Goal: Task Accomplishment & Management: Manage account settings

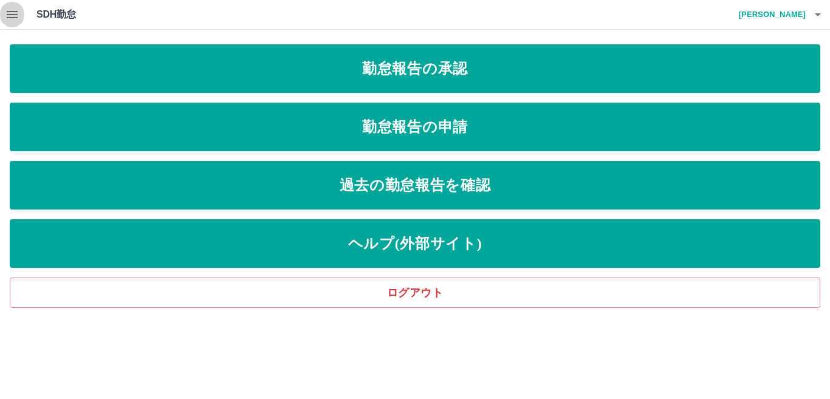
click at [15, 14] on icon "button" at bounding box center [12, 14] width 11 height 7
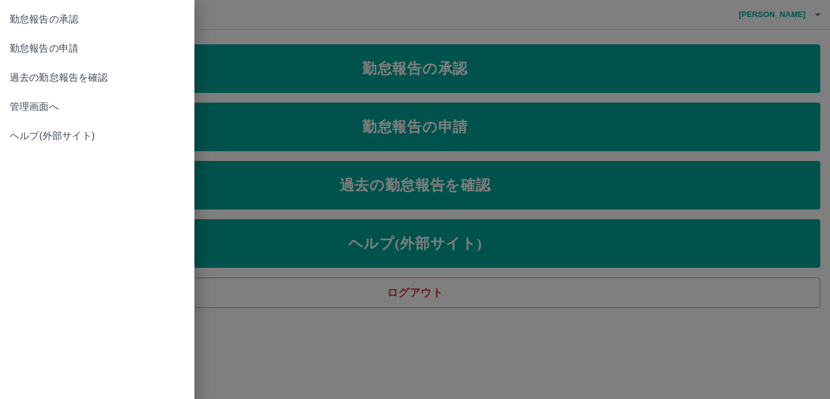
click at [35, 106] on span "管理画面へ" at bounding box center [97, 107] width 175 height 15
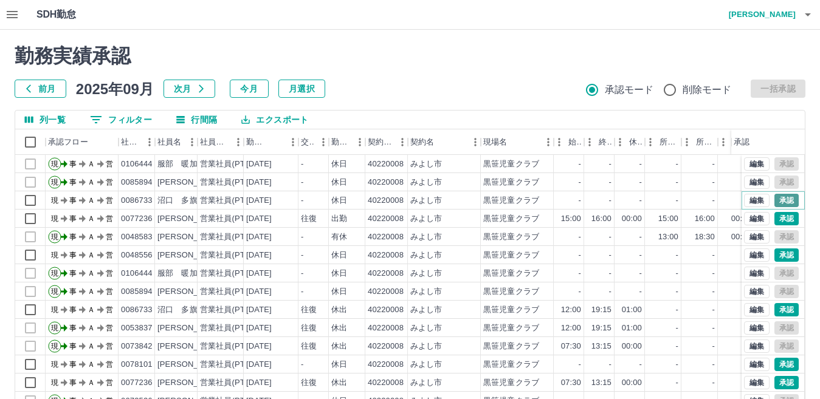
click at [774, 198] on button "承認" at bounding box center [786, 200] width 24 height 13
click at [745, 219] on button "編集" at bounding box center [757, 218] width 26 height 13
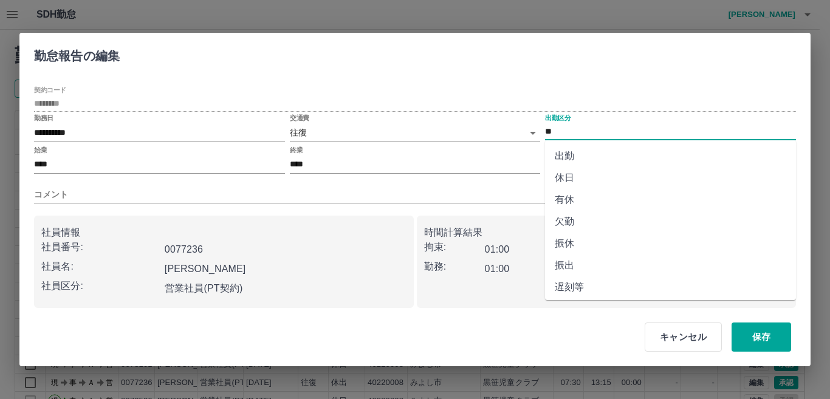
click at [570, 127] on input "**" at bounding box center [670, 131] width 251 height 15
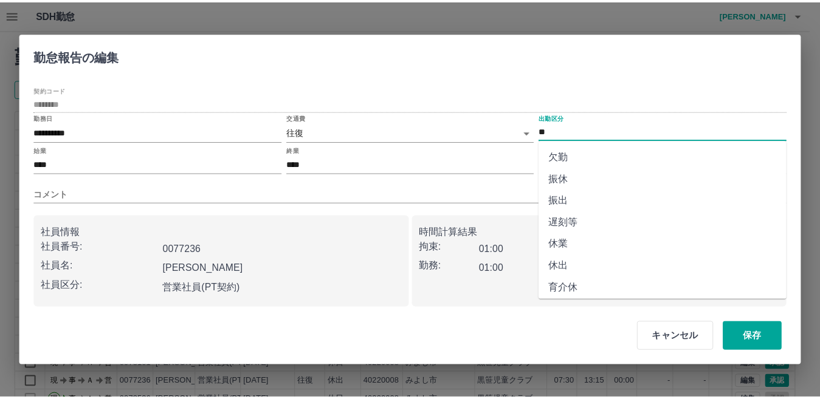
scroll to position [122, 0]
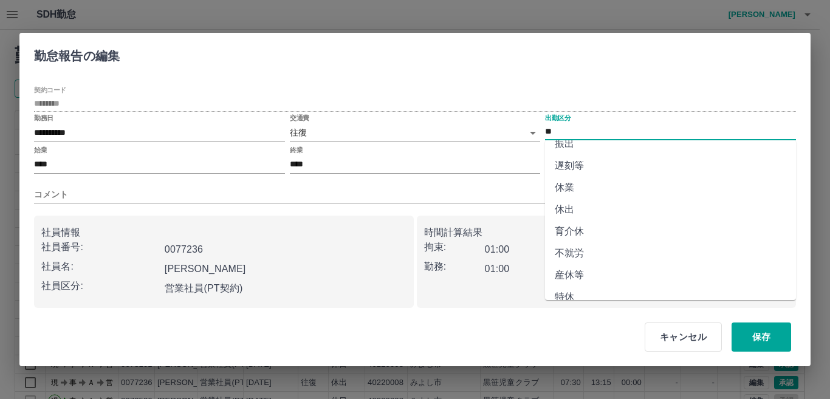
click at [568, 206] on li "休出" at bounding box center [670, 210] width 251 height 22
type input "**"
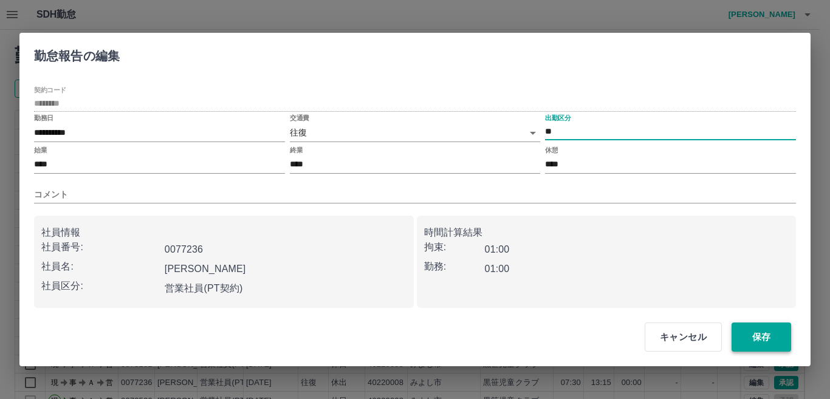
click at [778, 340] on button "保存" at bounding box center [762, 337] width 60 height 29
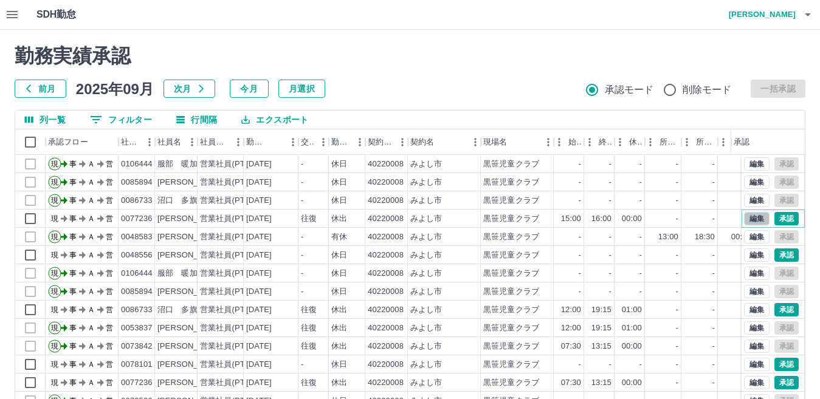
click at [747, 218] on button "編集" at bounding box center [757, 218] width 26 height 13
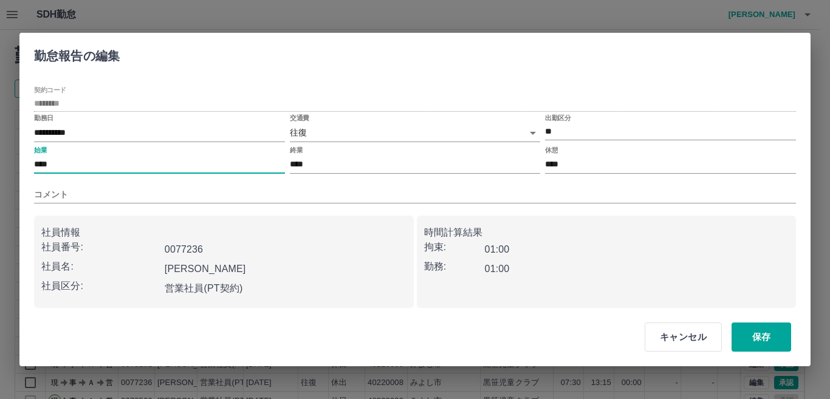
click at [74, 163] on input "****" at bounding box center [159, 165] width 251 height 18
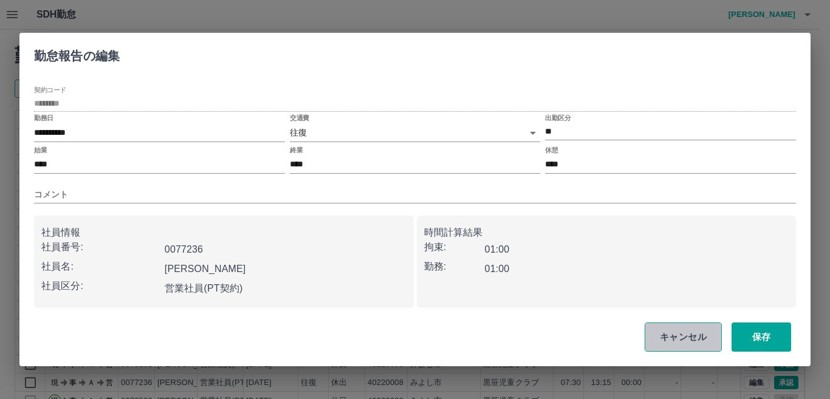
click at [673, 342] on button "キャンセル" at bounding box center [683, 337] width 77 height 29
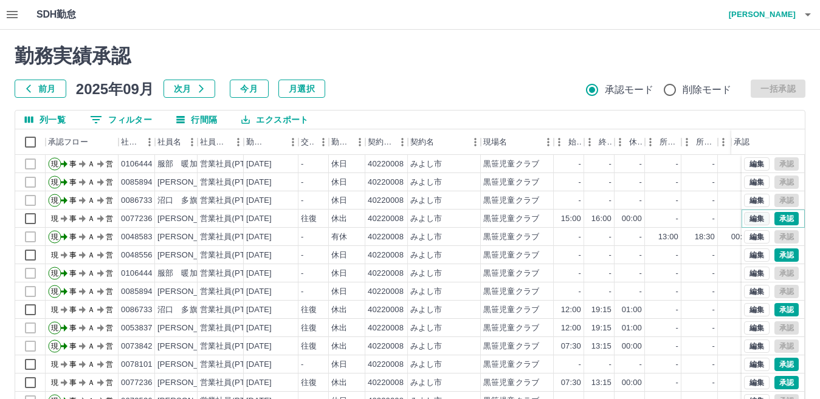
click at [747, 219] on button "編集" at bounding box center [757, 218] width 26 height 13
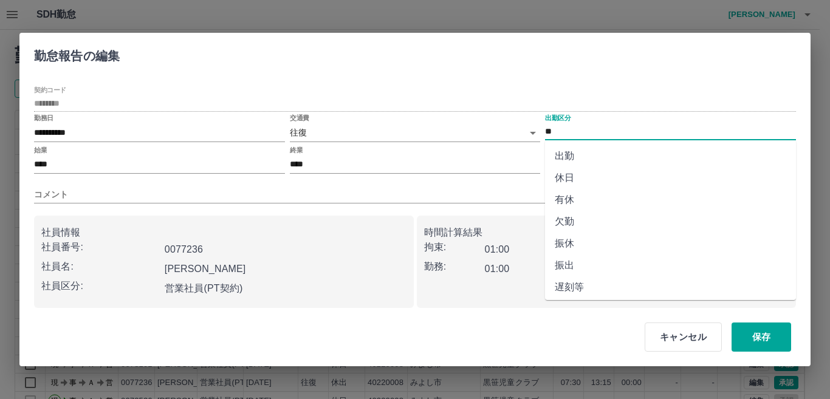
click at [564, 131] on input "**" at bounding box center [670, 131] width 251 height 15
click at [565, 151] on li "出勤" at bounding box center [670, 156] width 251 height 22
type input "**"
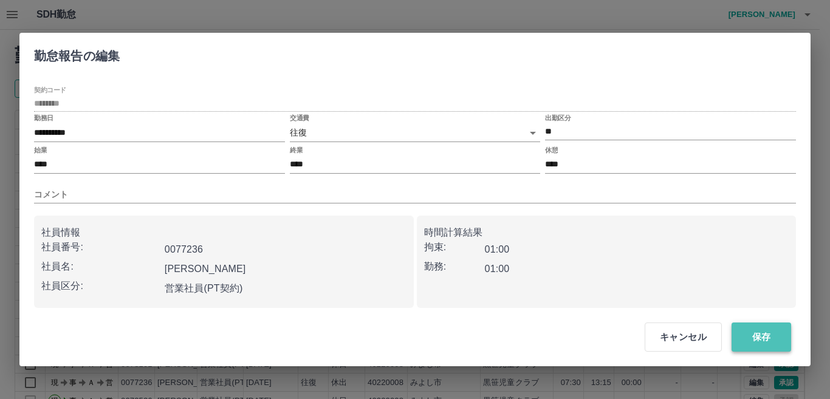
click at [760, 336] on button "保存" at bounding box center [762, 337] width 60 height 29
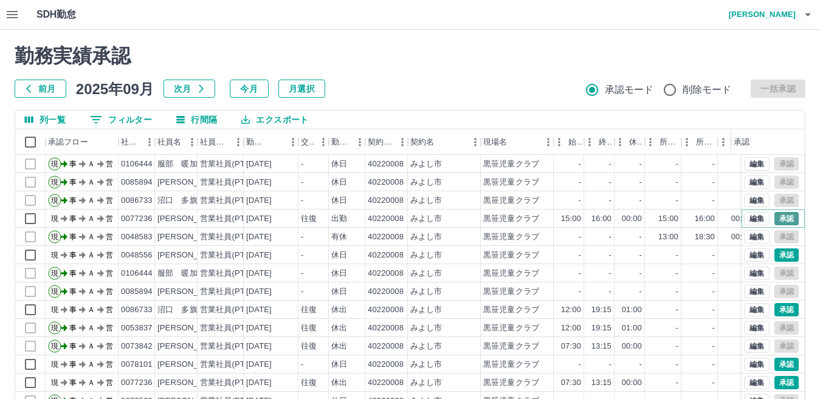
click at [774, 218] on button "承認" at bounding box center [786, 218] width 24 height 13
click at [759, 241] on button "編集" at bounding box center [757, 236] width 26 height 13
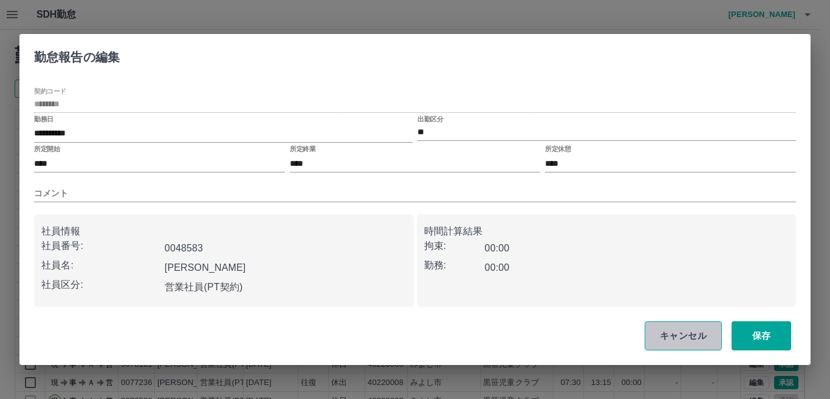
click at [687, 336] on button "キャンセル" at bounding box center [683, 336] width 77 height 29
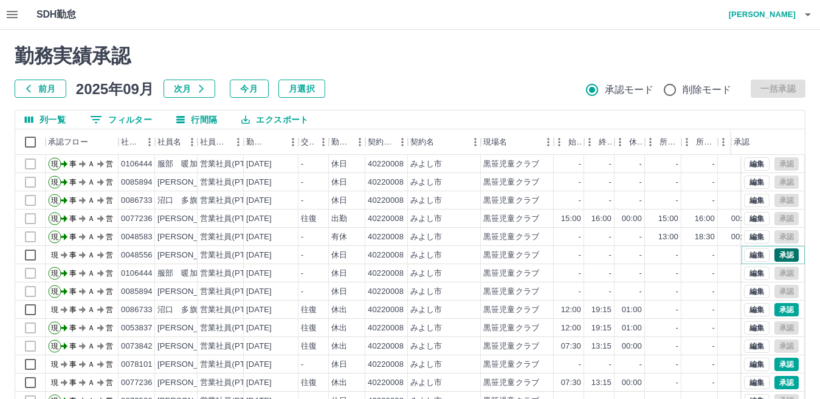
click at [778, 255] on button "承認" at bounding box center [786, 255] width 24 height 13
click at [774, 307] on button "承認" at bounding box center [786, 309] width 24 height 13
click at [760, 317] on div "編集 承認" at bounding box center [771, 309] width 55 height 13
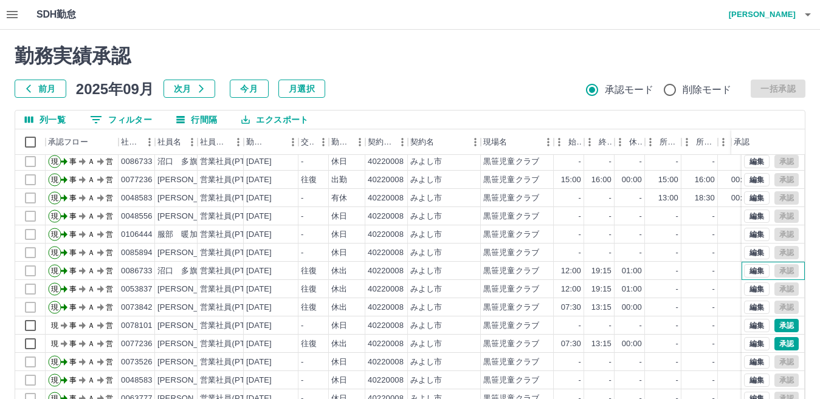
scroll to position [61, 0]
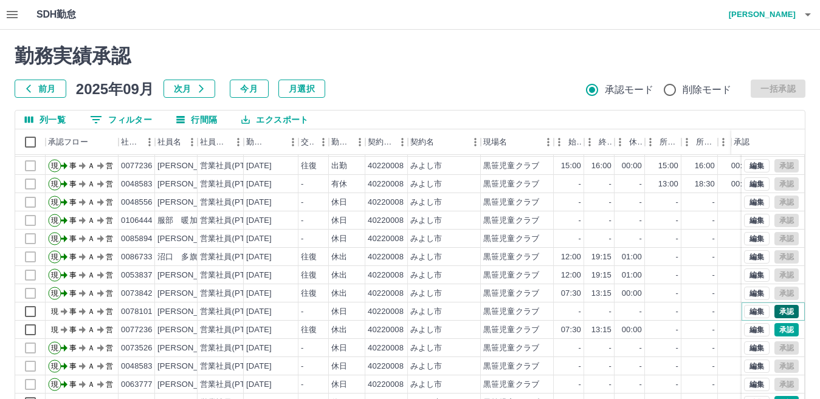
click at [778, 305] on button "承認" at bounding box center [786, 311] width 24 height 13
click at [777, 323] on button "承認" at bounding box center [786, 329] width 24 height 13
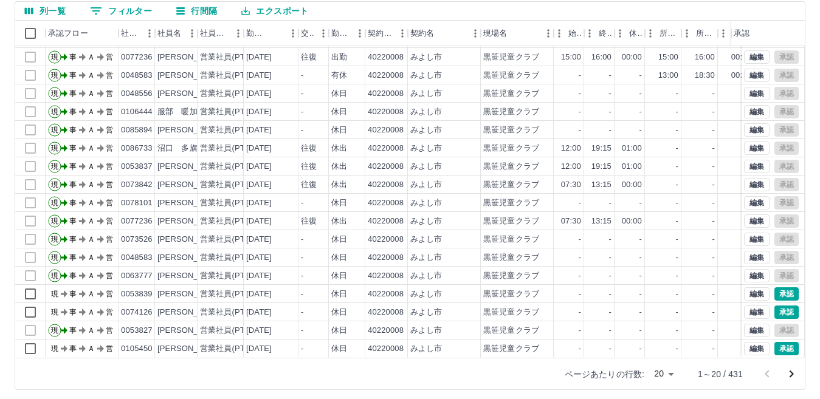
scroll to position [114, 0]
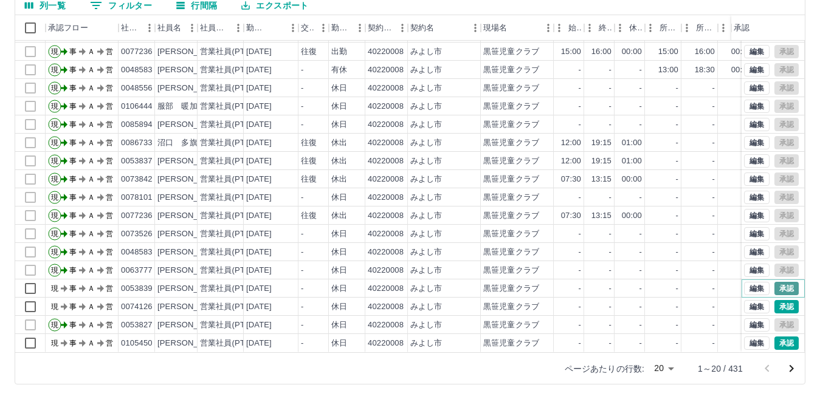
click at [777, 282] on button "承認" at bounding box center [786, 288] width 24 height 13
click at [774, 300] on button "承認" at bounding box center [786, 306] width 24 height 13
click at [774, 337] on button "承認" at bounding box center [786, 343] width 24 height 13
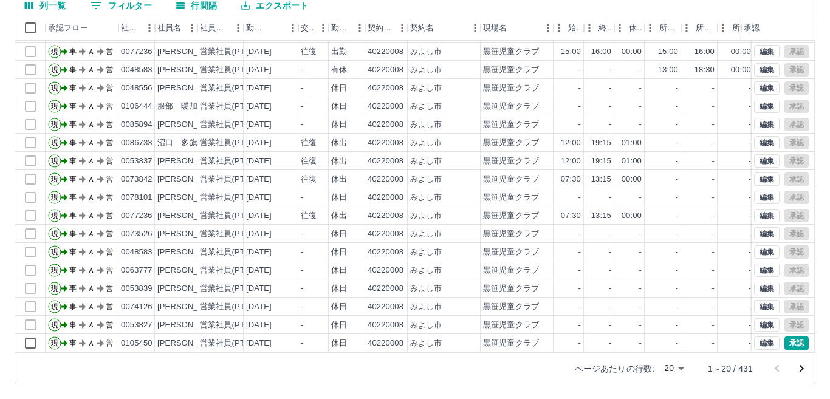
click at [671, 370] on body "SDH勤怠 川上　治美 勤務実績承認 前月 2025年09月 次月 今月 月選択 承認モード 削除モード 一括承認 列一覧 0 フィルター 行間隔 エクスポー…" at bounding box center [415, 143] width 830 height 514
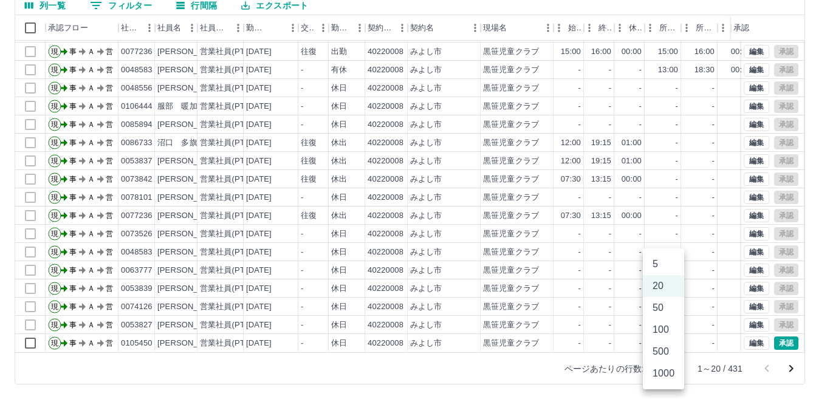
click at [669, 331] on li "100" at bounding box center [663, 330] width 41 height 22
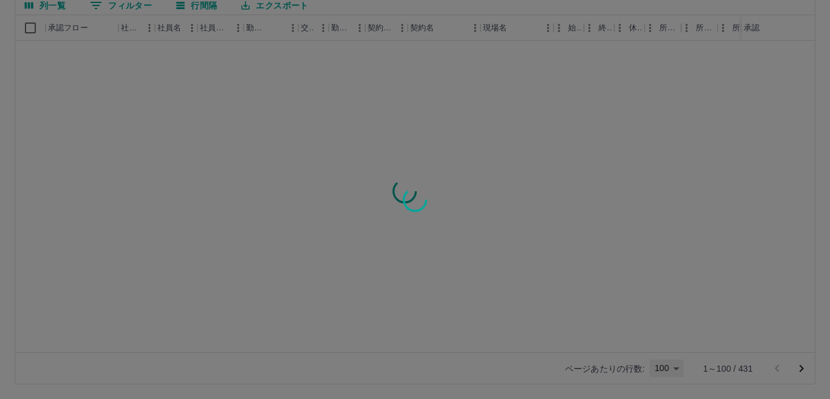
type input "***"
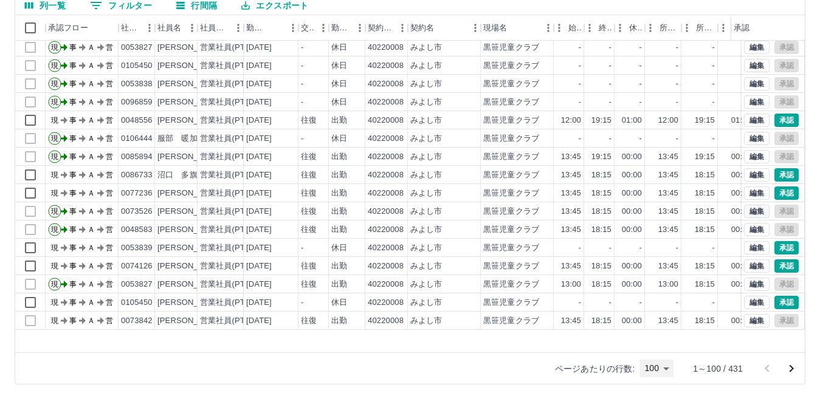
scroll to position [365, 0]
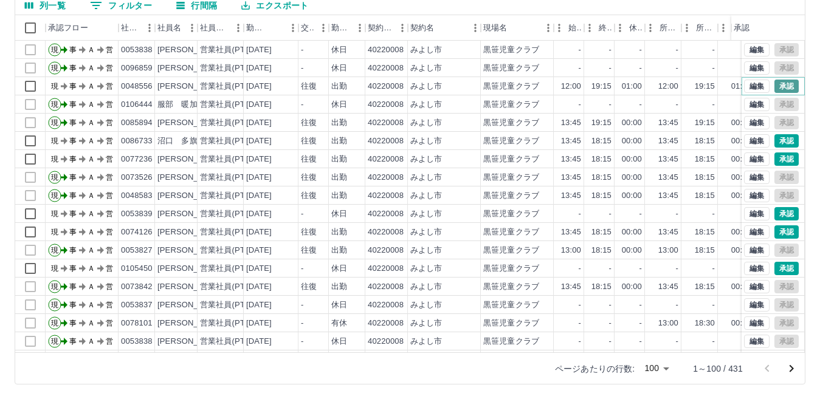
click at [777, 88] on button "承認" at bounding box center [786, 86] width 24 height 13
click at [779, 143] on button "承認" at bounding box center [786, 140] width 24 height 13
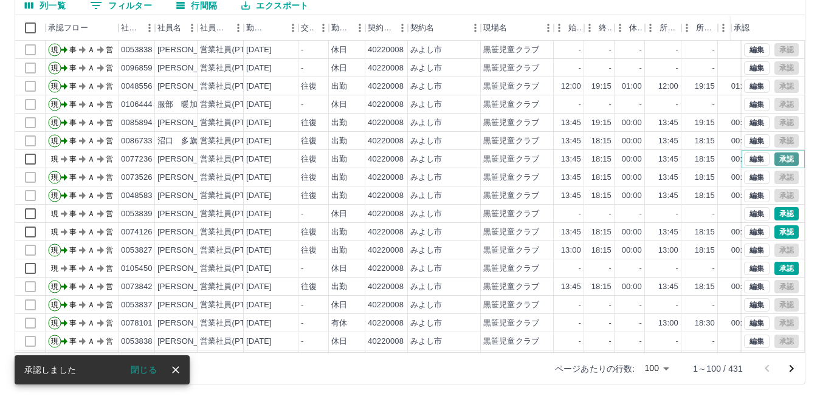
click at [774, 155] on button "承認" at bounding box center [786, 159] width 24 height 13
click at [774, 212] on button "承認" at bounding box center [786, 213] width 24 height 13
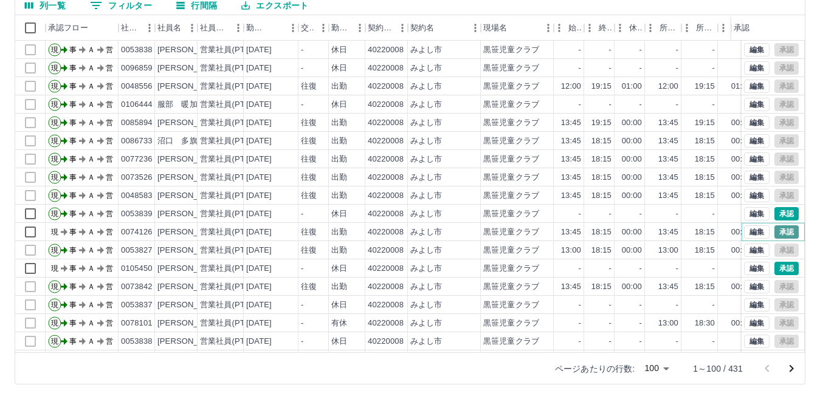
click at [774, 229] on button "承認" at bounding box center [786, 232] width 24 height 13
click at [775, 271] on button "承認" at bounding box center [786, 268] width 24 height 13
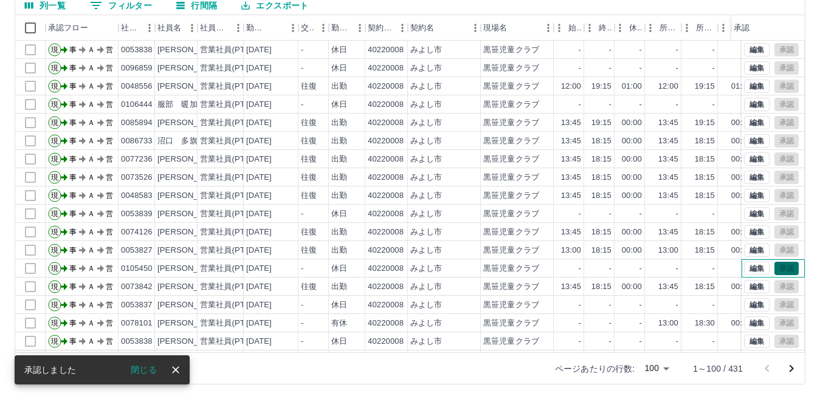
click at [777, 269] on div "編集 承認" at bounding box center [771, 268] width 55 height 13
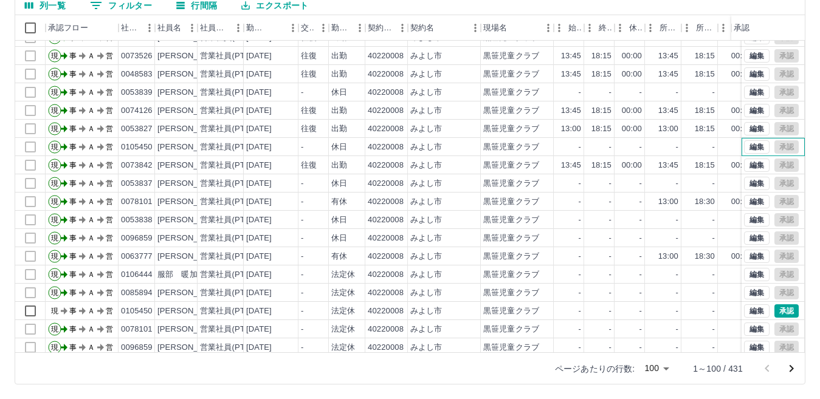
scroll to position [547, 0]
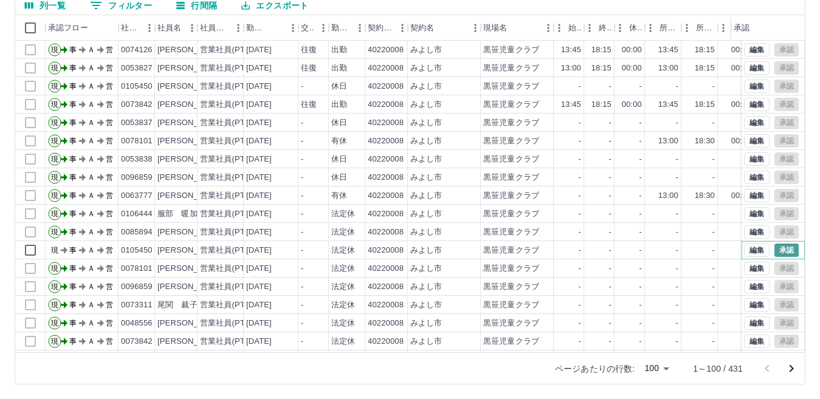
click at [775, 249] on button "承認" at bounding box center [786, 250] width 24 height 13
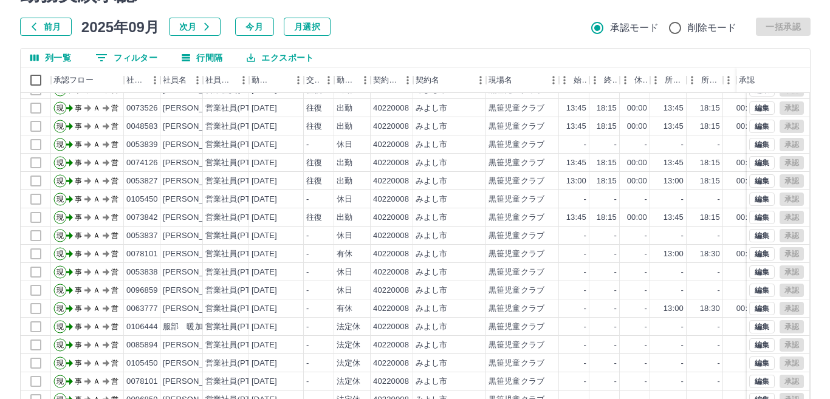
scroll to position [0, 0]
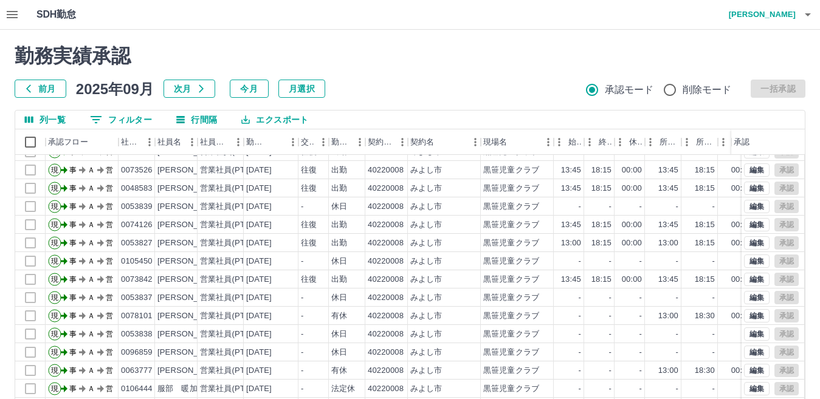
click at [809, 13] on icon "button" at bounding box center [808, 14] width 6 height 3
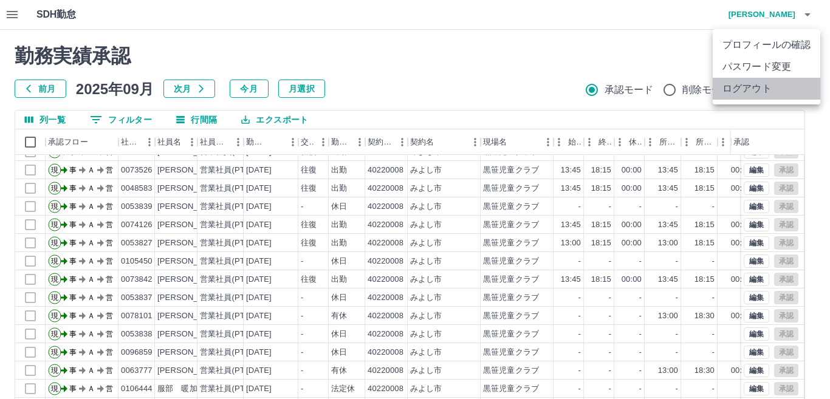
click at [743, 89] on li "ログアウト" at bounding box center [767, 89] width 108 height 22
